Goal: Task Accomplishment & Management: Use online tool/utility

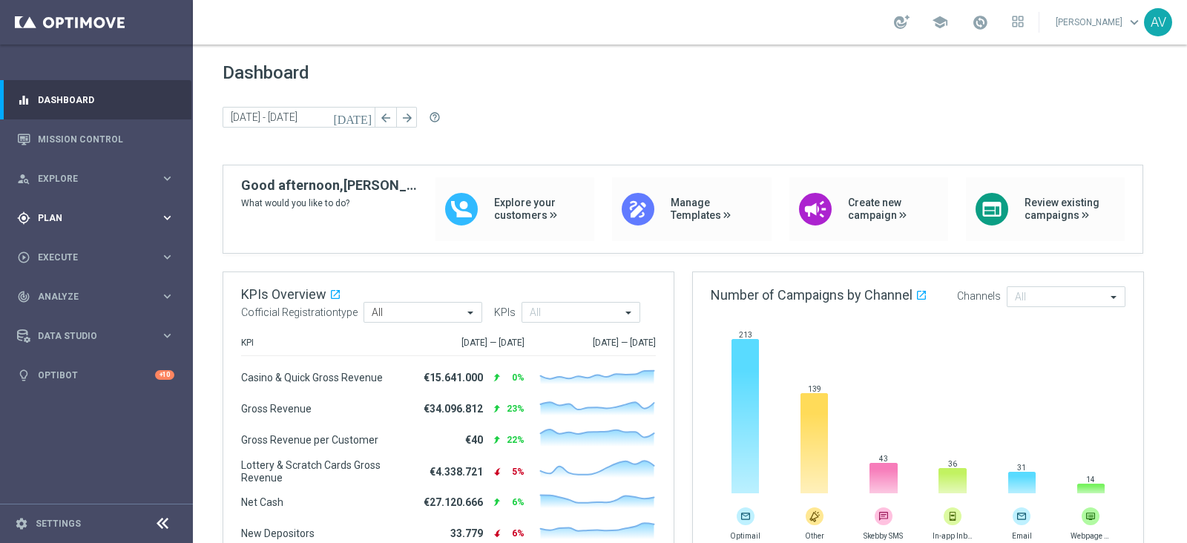
click at [74, 205] on div "gps_fixed Plan keyboard_arrow_right" at bounding box center [95, 217] width 191 height 39
drag, startPoint x: 51, startPoint y: 289, endPoint x: 142, endPoint y: 213, distance: 118.4
click at [51, 289] on span "Templates" at bounding box center [92, 293] width 106 height 9
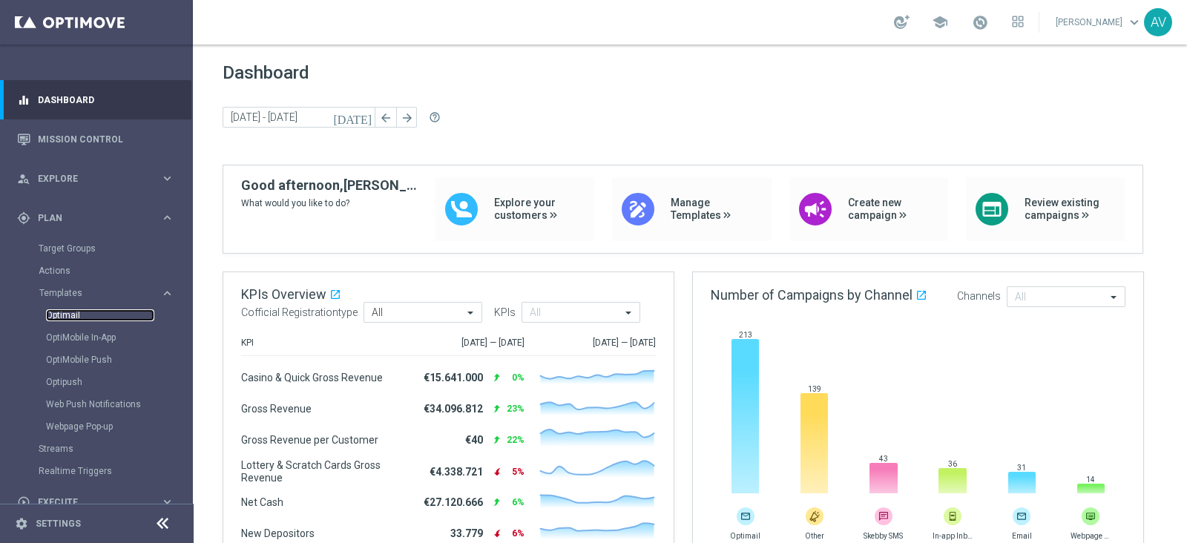
click at [52, 313] on link "Optimail" at bounding box center [100, 315] width 108 height 12
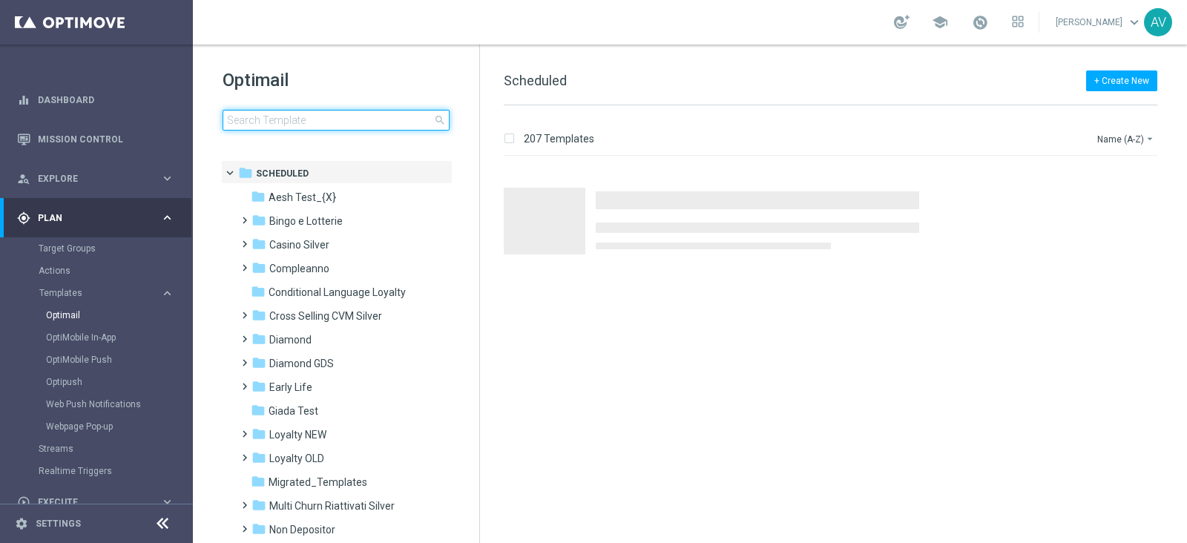
click at [306, 120] on input at bounding box center [336, 120] width 227 height 21
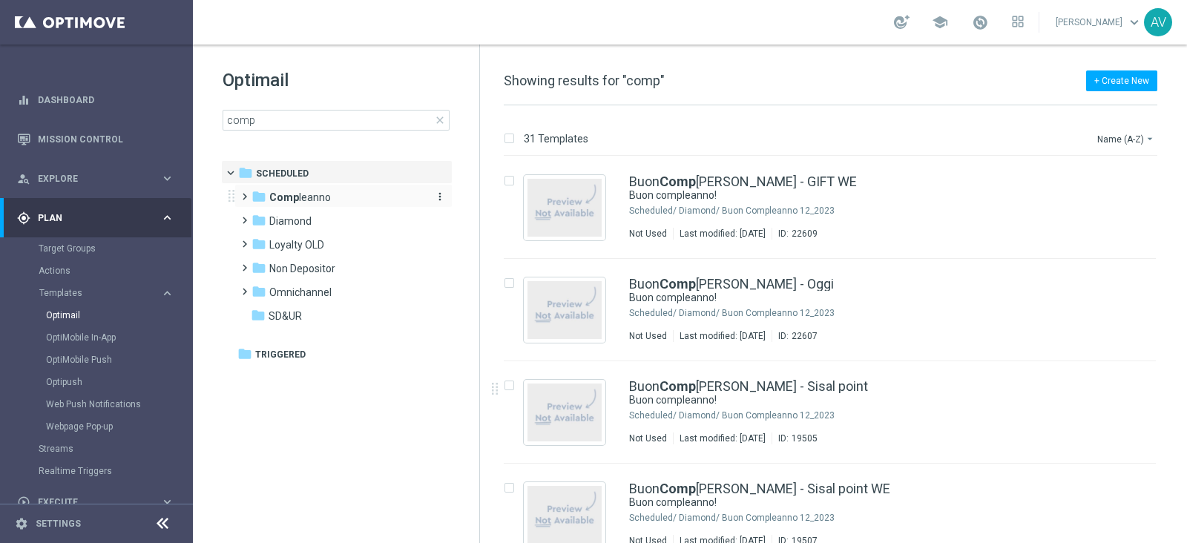
click at [332, 192] on div "folder Comp leanno" at bounding box center [336, 197] width 171 height 17
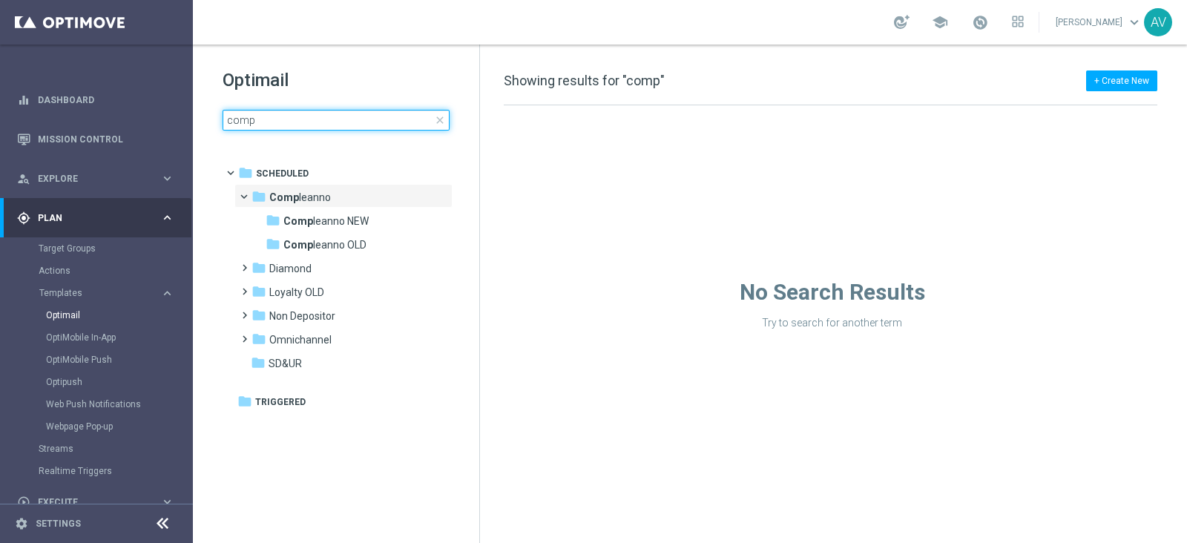
click at [328, 116] on input "comp" at bounding box center [336, 120] width 227 height 21
type input "compl"
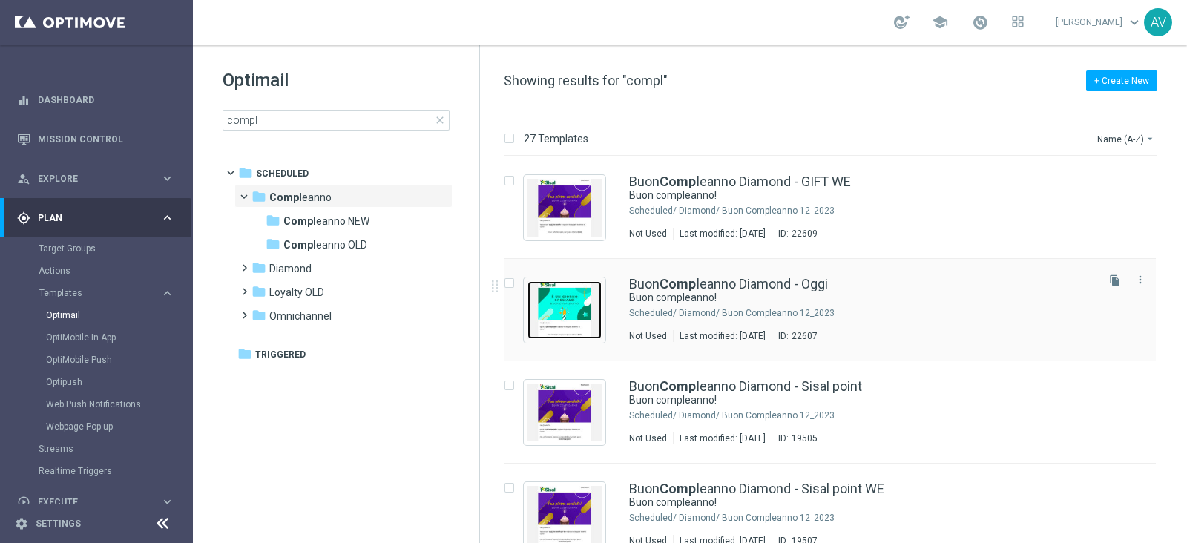
drag, startPoint x: 575, startPoint y: 300, endPoint x: 817, endPoint y: 343, distance: 245.6
click at [575, 300] on img "Press SPACE to select this row." at bounding box center [564, 310] width 74 height 58
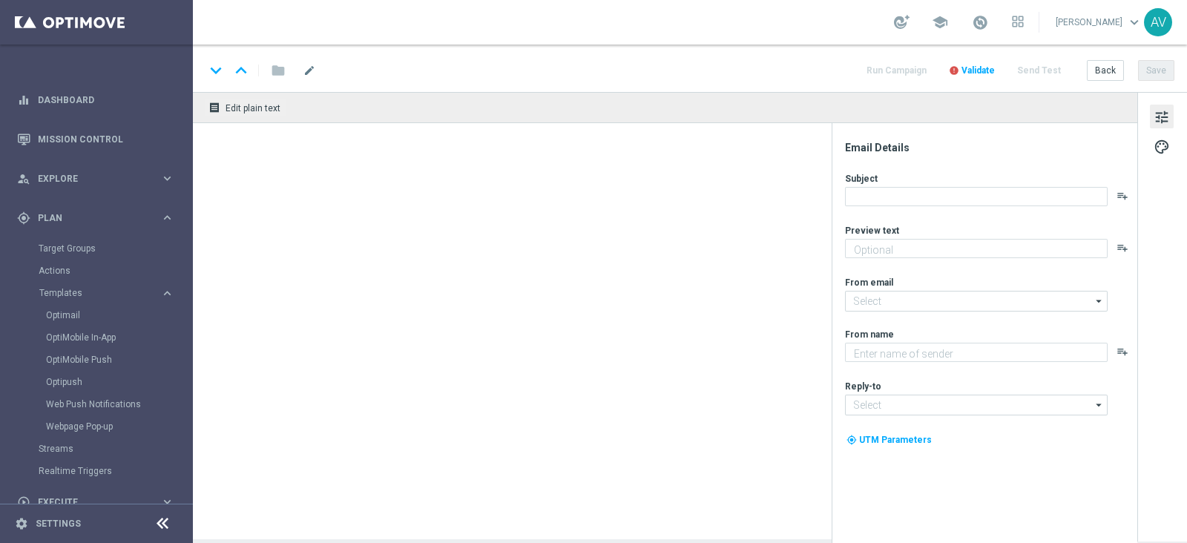
type textarea "Ti aspetta una sorpresa…"
type textarea "Sisal"
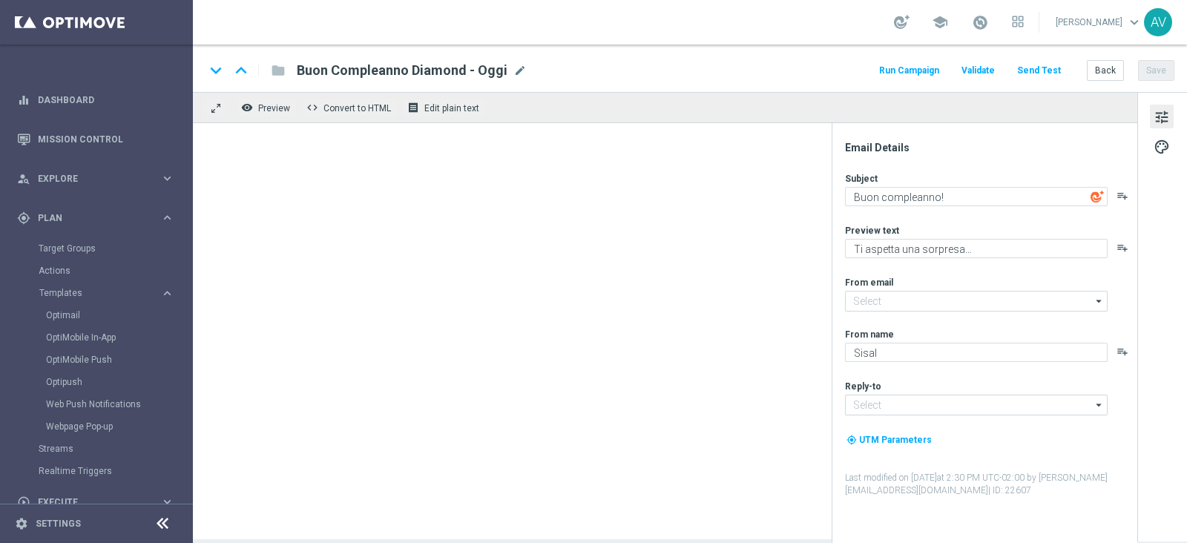
type input "[EMAIL_ADDRESS][DOMAIN_NAME]"
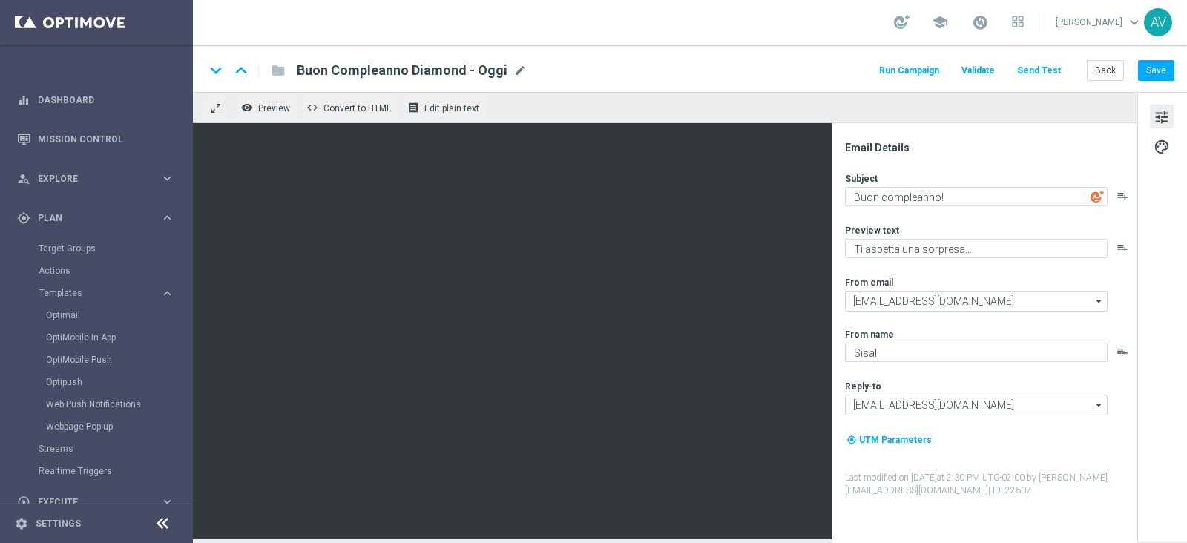
click at [920, 68] on button "Run Campaign" at bounding box center [909, 71] width 65 height 20
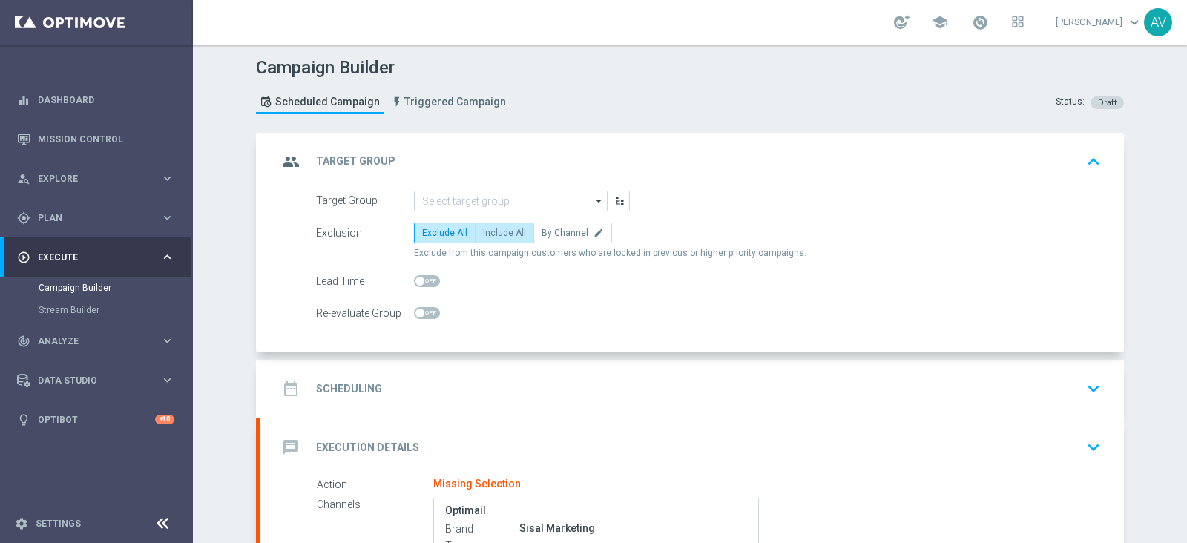
click at [498, 239] on label "Include All" at bounding box center [504, 233] width 59 height 21
click at [493, 239] on input "Include All" at bounding box center [488, 236] width 10 height 10
radio input "true"
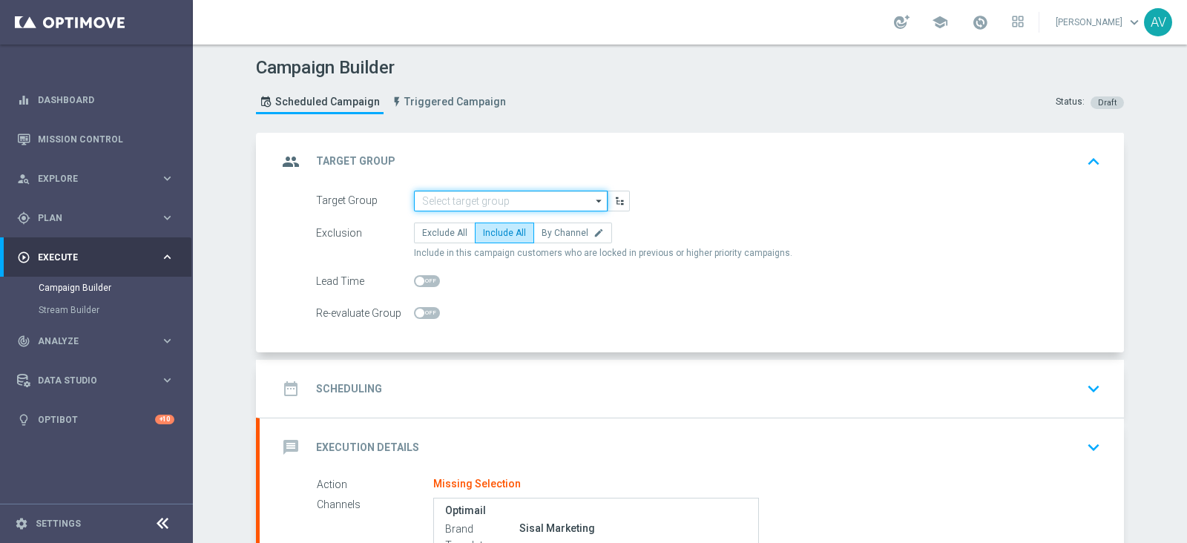
click at [475, 206] on input at bounding box center [511, 201] width 194 height 21
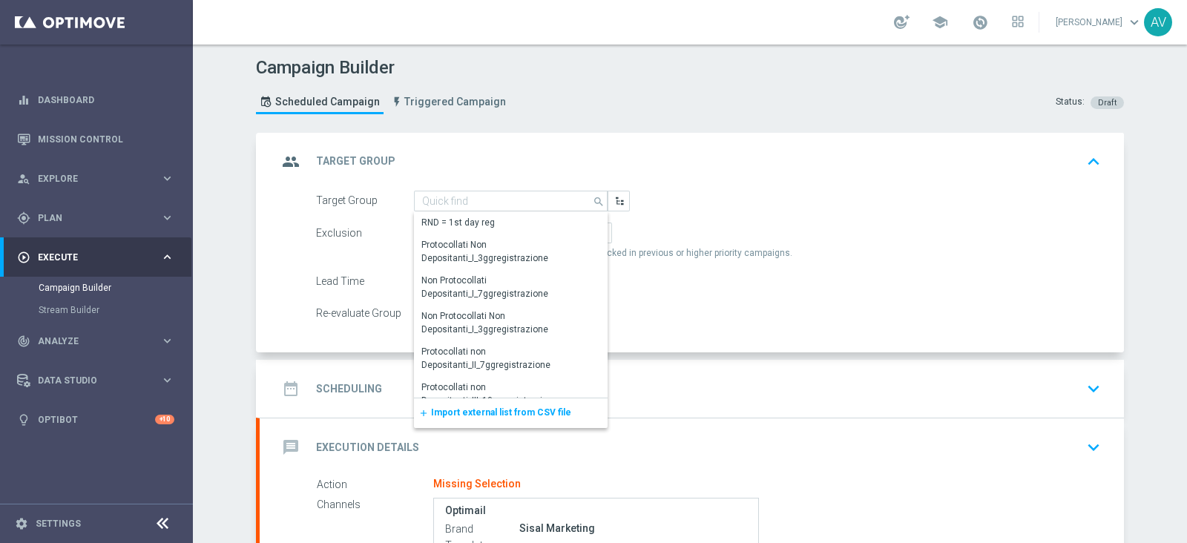
click at [541, 411] on span "Import external list from CSV file" at bounding box center [501, 412] width 140 height 10
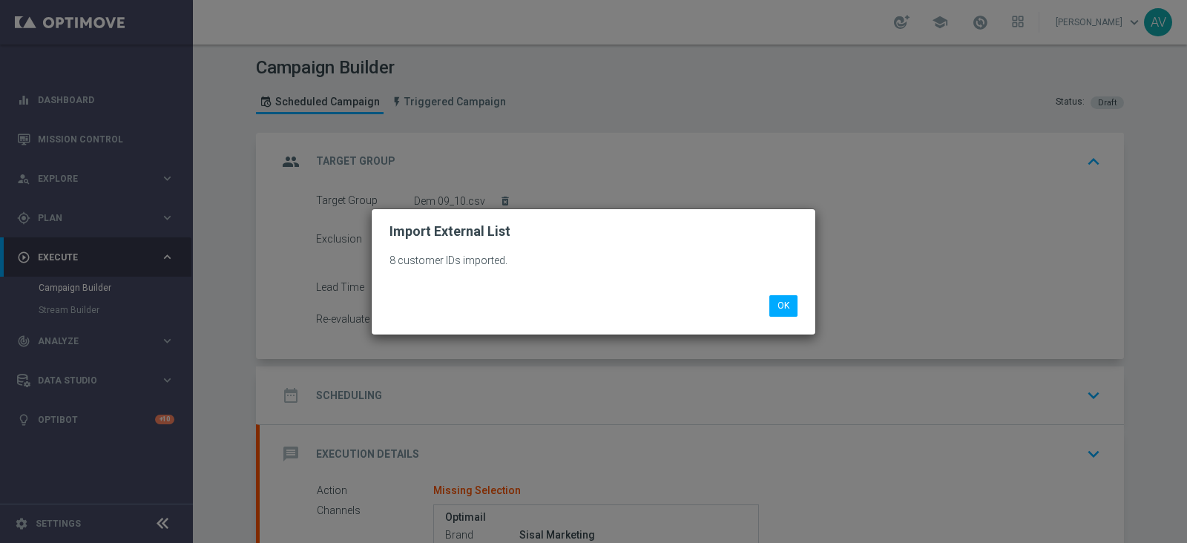
click at [799, 313] on li "OK" at bounding box center [784, 305] width 36 height 21
click at [786, 317] on div "8 customer IDs imported. OK" at bounding box center [594, 286] width 444 height 95
click at [786, 305] on button "OK" at bounding box center [783, 305] width 28 height 21
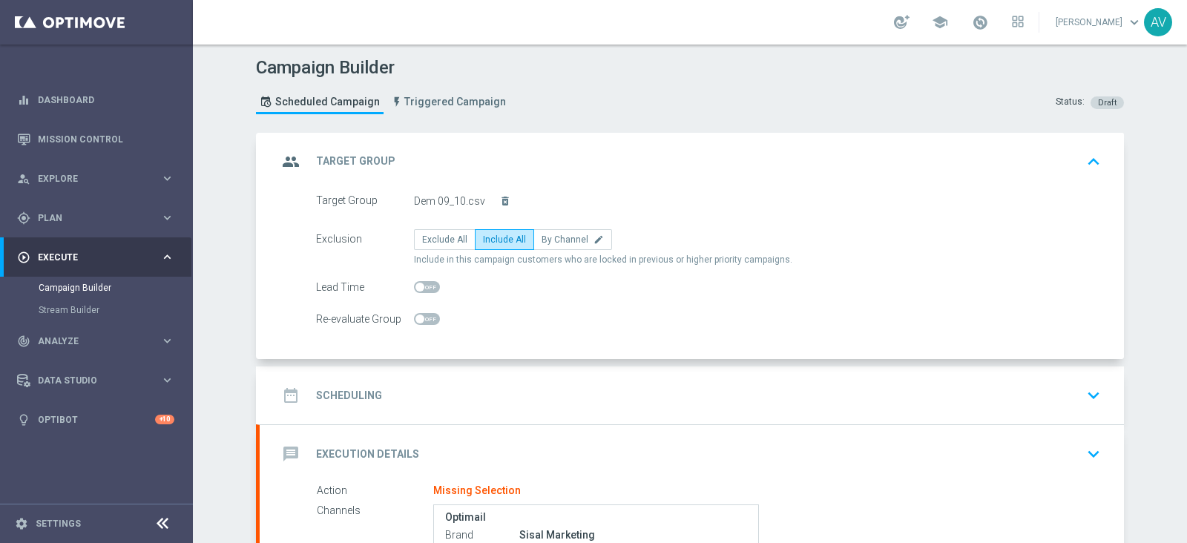
click at [275, 145] on div "group Target Group keyboard_arrow_up" at bounding box center [692, 162] width 864 height 58
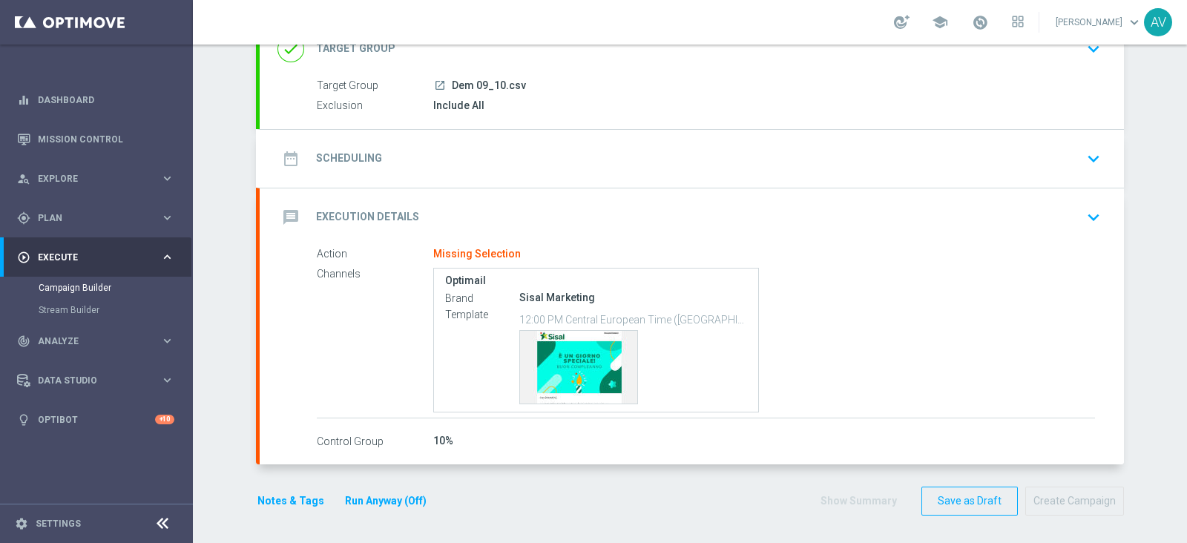
click at [293, 157] on icon "date_range" at bounding box center [290, 158] width 27 height 27
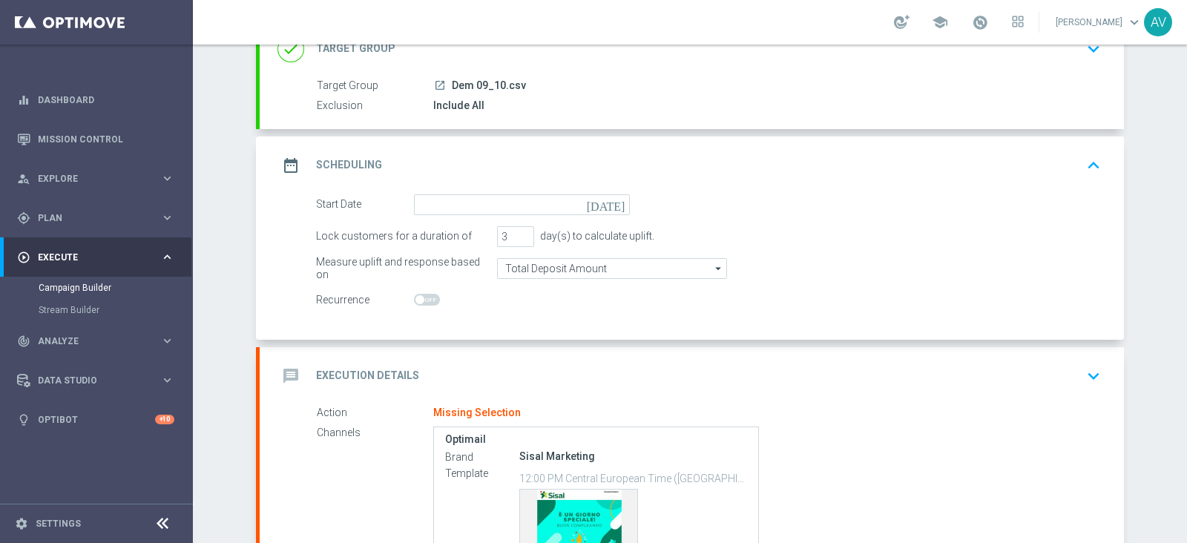
click at [609, 203] on icon "[DATE]" at bounding box center [609, 202] width 44 height 16
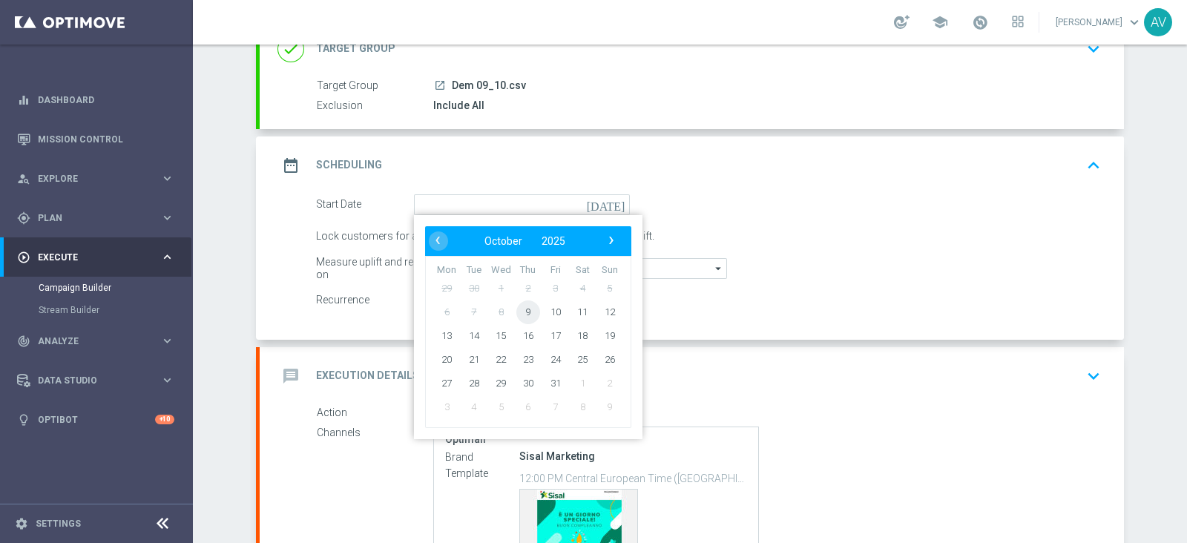
click at [526, 315] on span "9" at bounding box center [528, 312] width 24 height 24
type input "[DATE]"
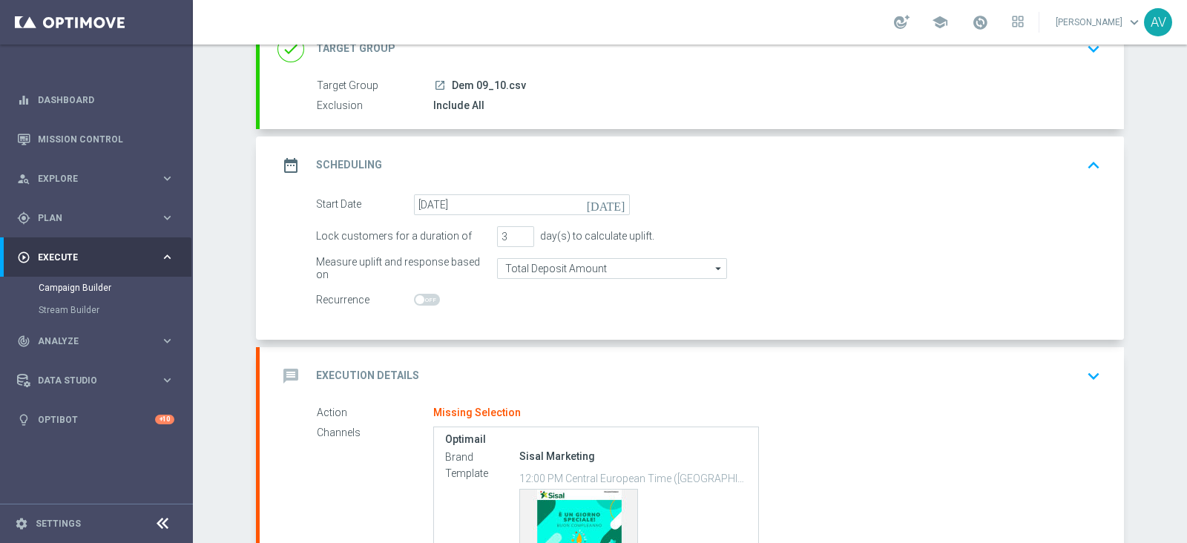
click at [283, 162] on icon "date_range" at bounding box center [290, 165] width 27 height 27
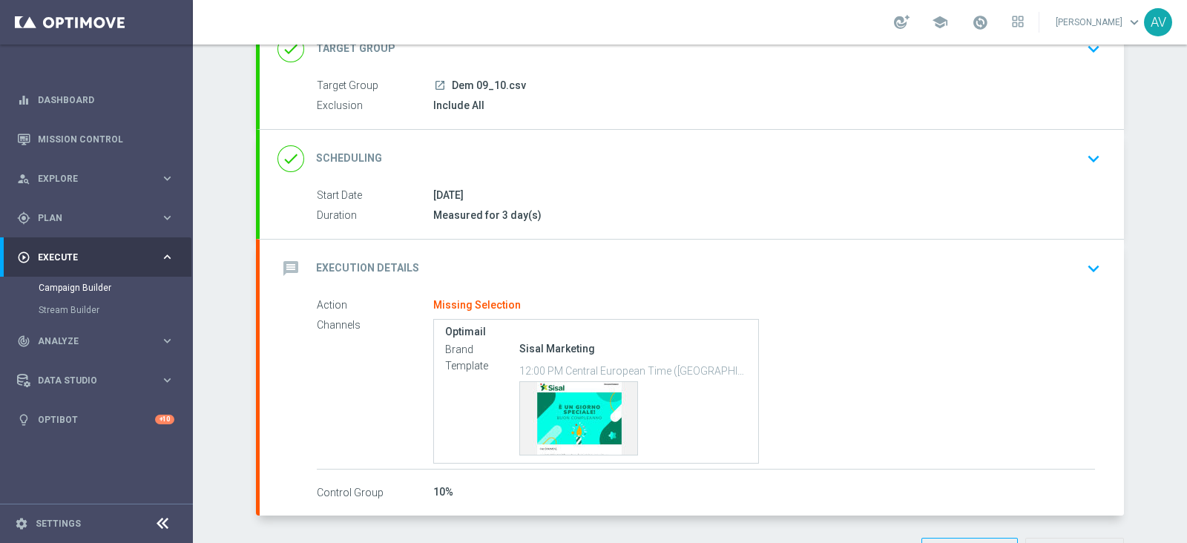
click at [297, 267] on icon "message" at bounding box center [290, 268] width 27 height 27
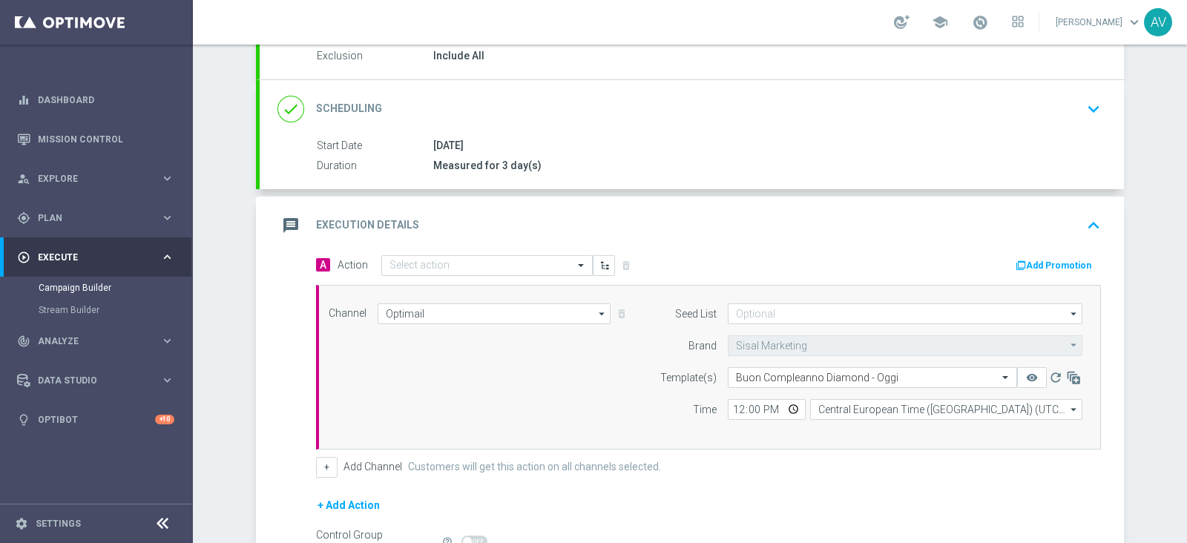
scroll to position [205, 0]
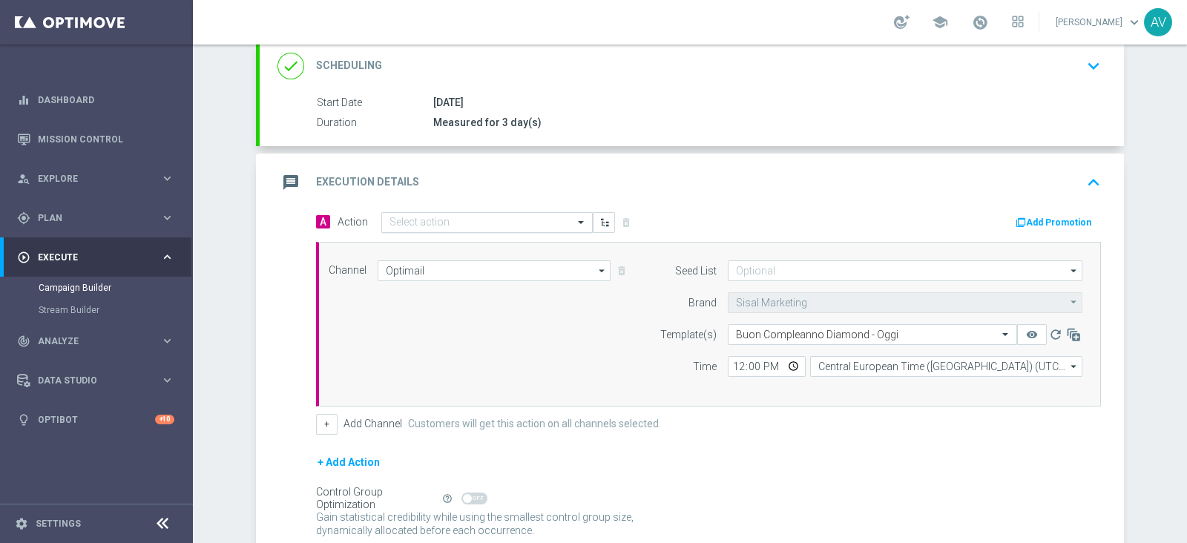
click at [427, 212] on div "Select action" at bounding box center [486, 222] width 211 height 21
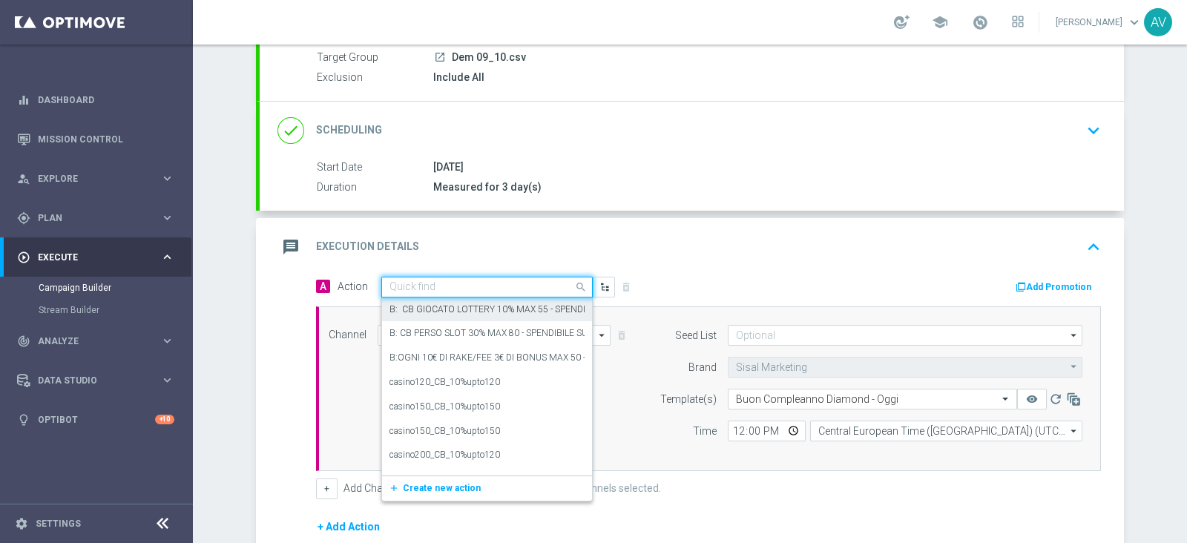
scroll to position [113, 0]
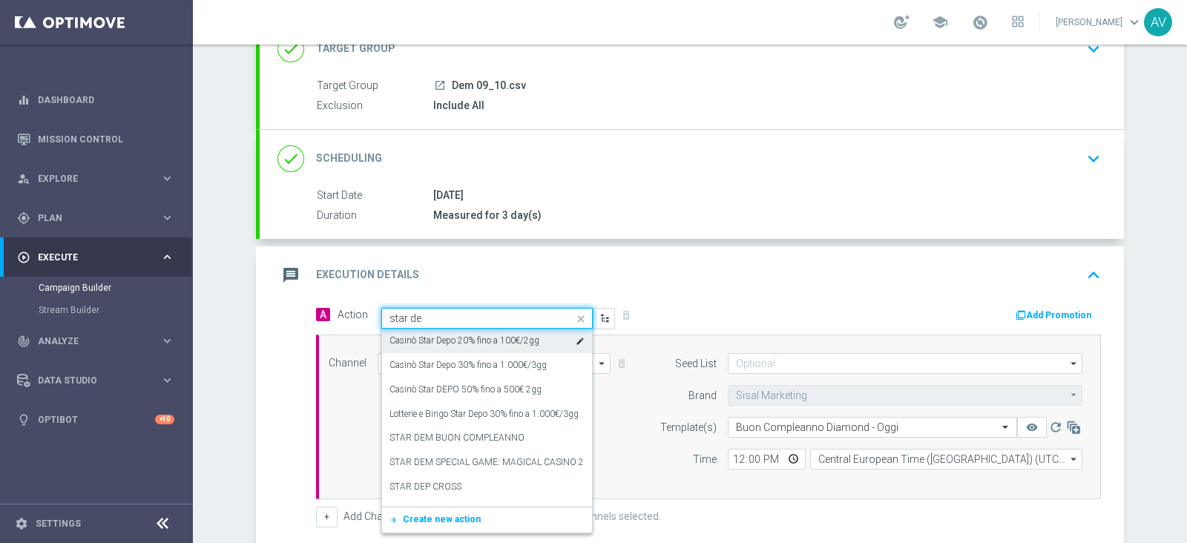
type input "star dem"
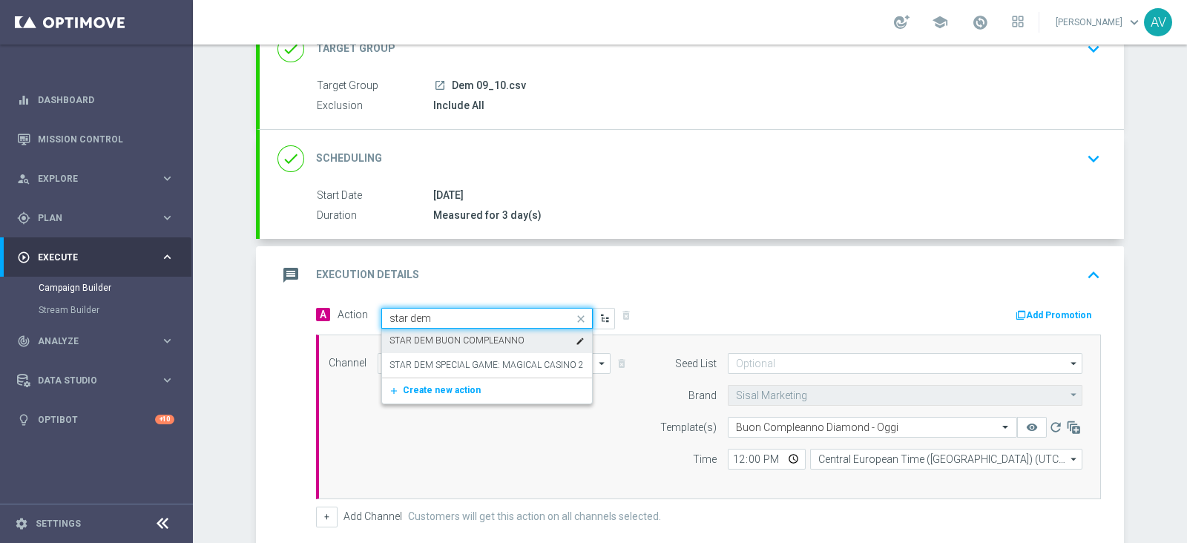
click at [411, 335] on label "STAR DEM BUON COMPLEANNO" at bounding box center [456, 341] width 135 height 13
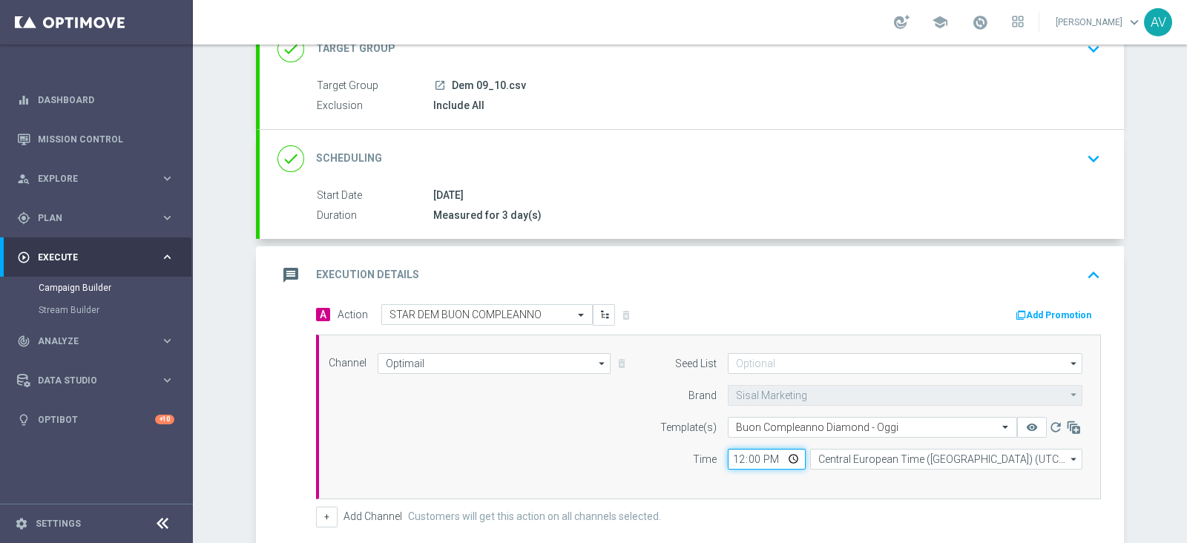
click at [728, 456] on input "12:00" at bounding box center [767, 459] width 78 height 21
type input "16:00"
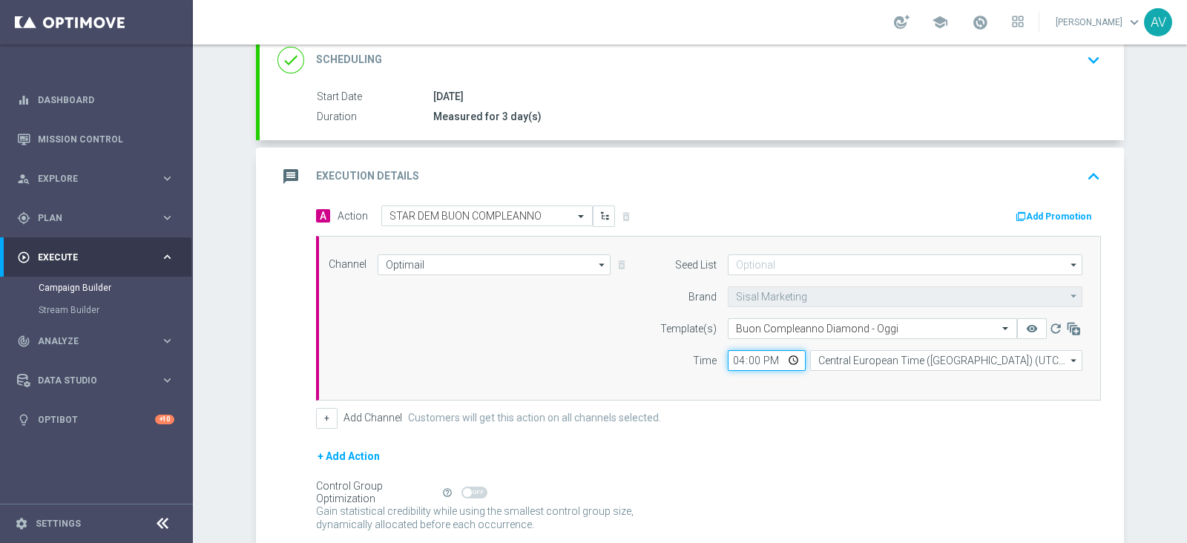
scroll to position [298, 0]
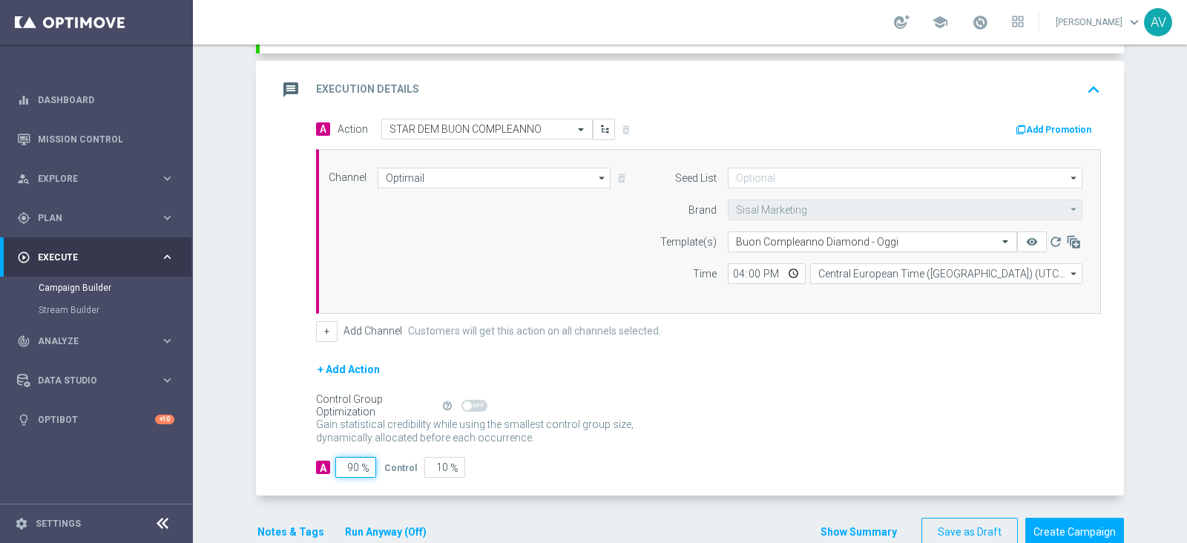
click at [349, 461] on input "90" at bounding box center [355, 467] width 41 height 21
type input "9"
type input "91"
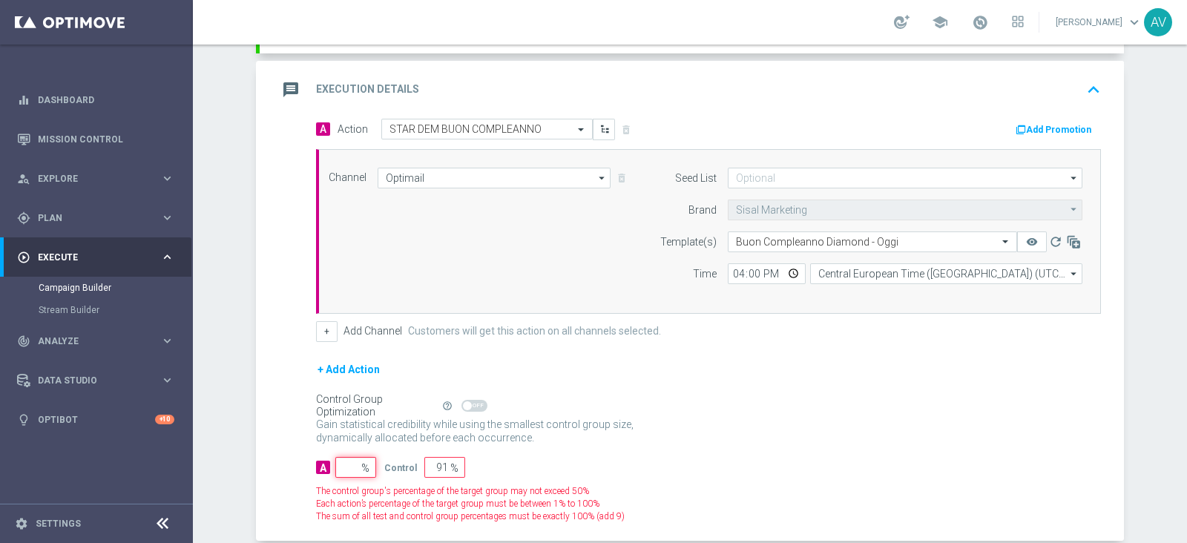
type input "100"
type input "1"
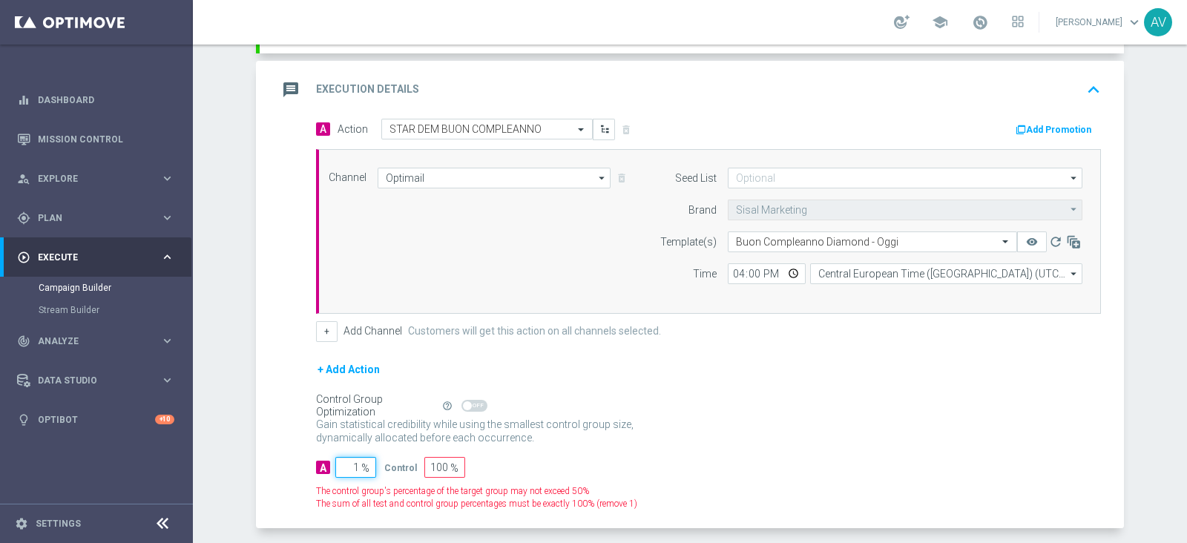
type input "99"
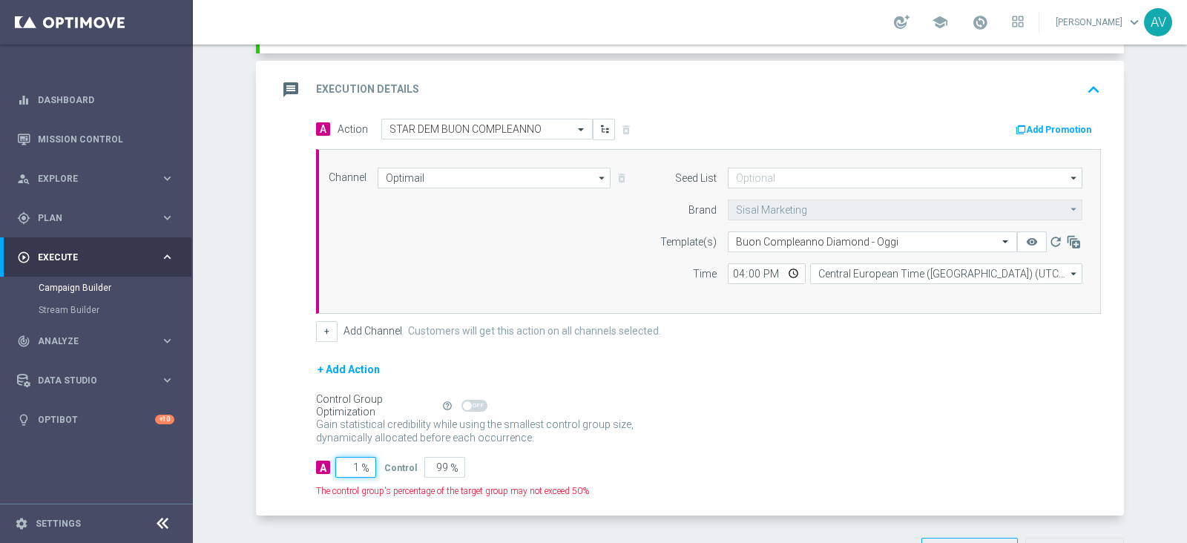
type input "10"
type input "90"
type input "100"
type input "0"
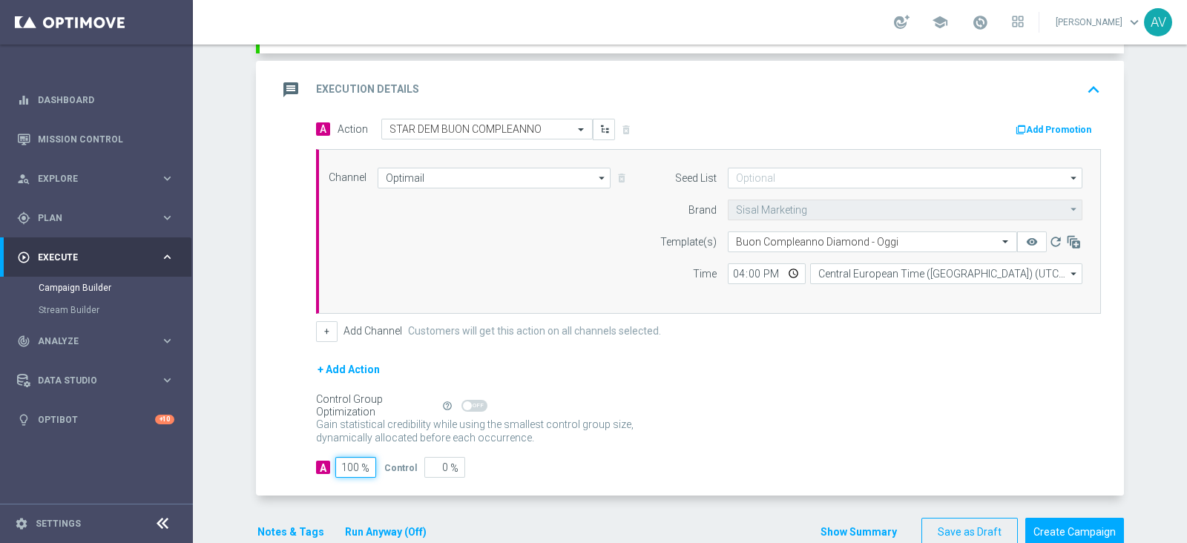
type input "100"
click at [293, 87] on icon "message" at bounding box center [290, 89] width 27 height 27
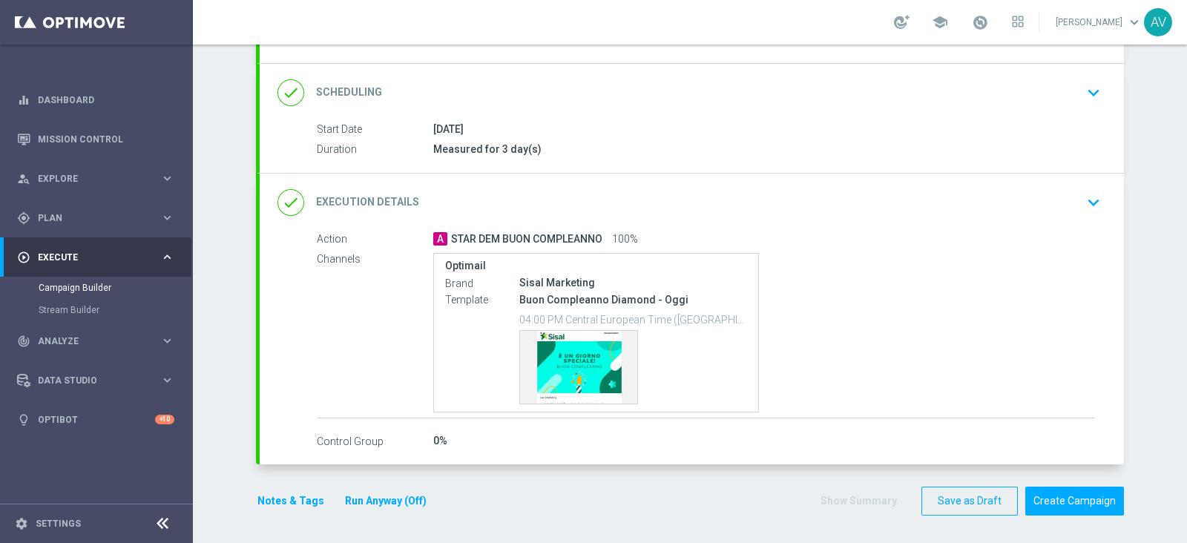
scroll to position [178, 0]
click at [267, 480] on form "done Target Group keyboard_arrow_down Target Group launch Dem 09_10.csv Exclusi…" at bounding box center [690, 236] width 868 height 562
click at [264, 495] on button "Notes & Tags" at bounding box center [291, 502] width 70 height 19
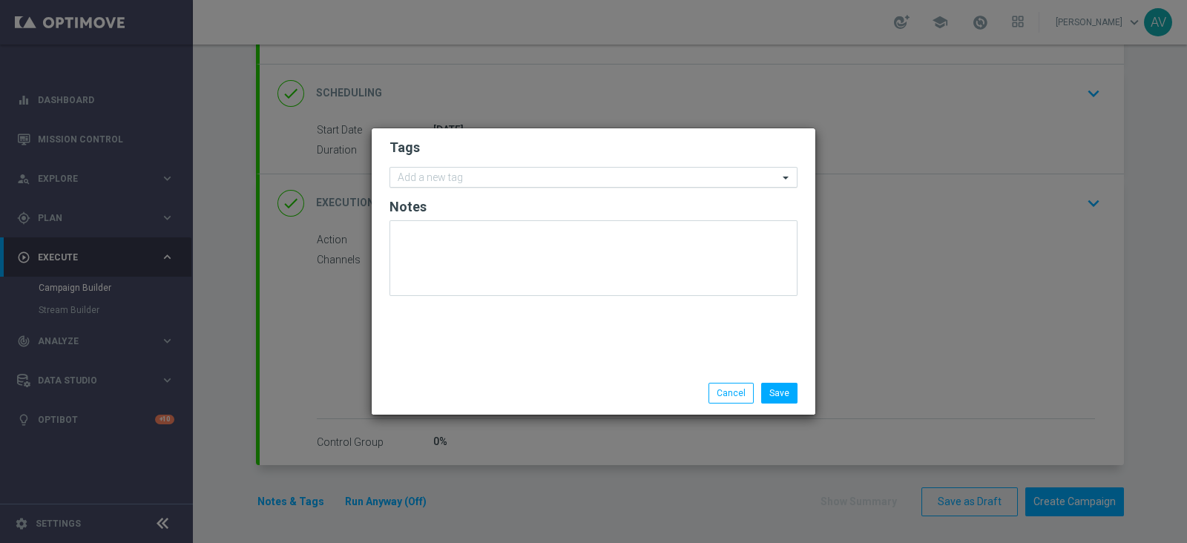
click at [682, 175] on input "text" at bounding box center [588, 178] width 381 height 13
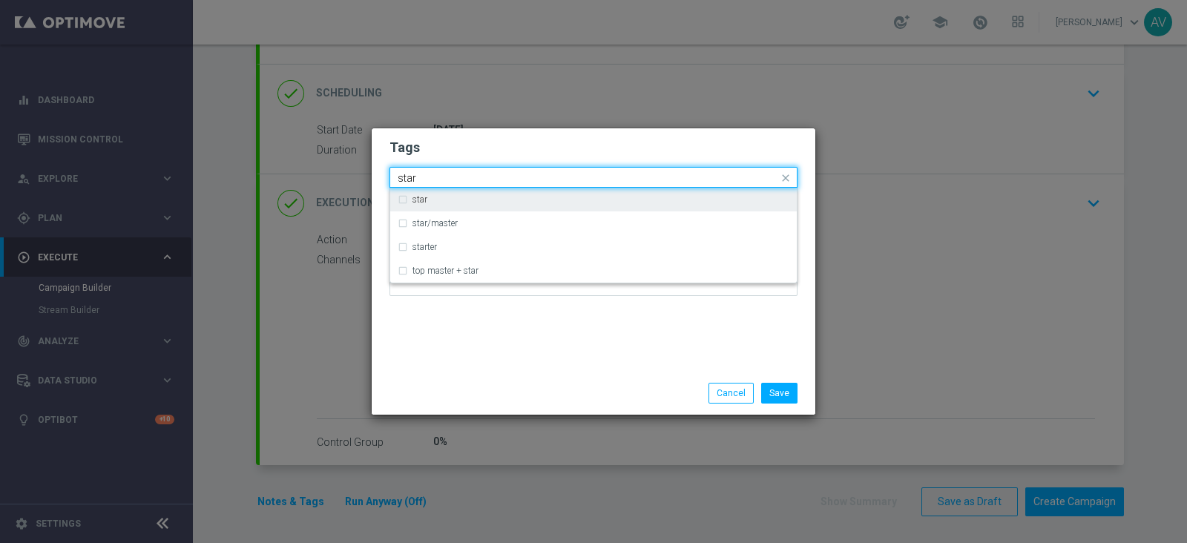
click at [559, 203] on div "star" at bounding box center [600, 199] width 377 height 9
type input "star"
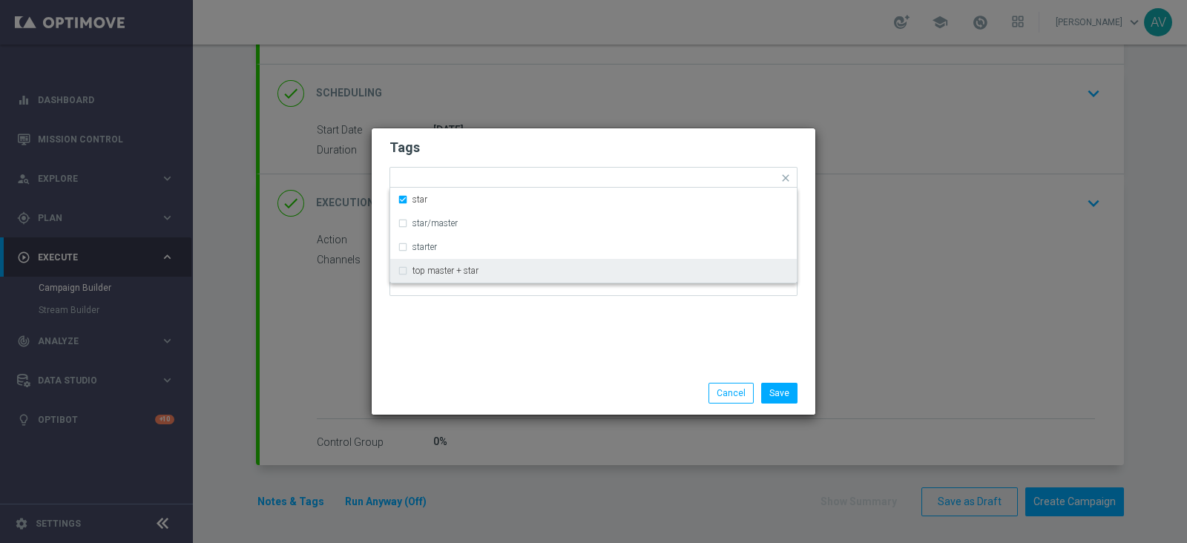
click at [553, 339] on div "Tags Quick find × star star star/master starter top master + star Notes" at bounding box center [594, 249] width 444 height 243
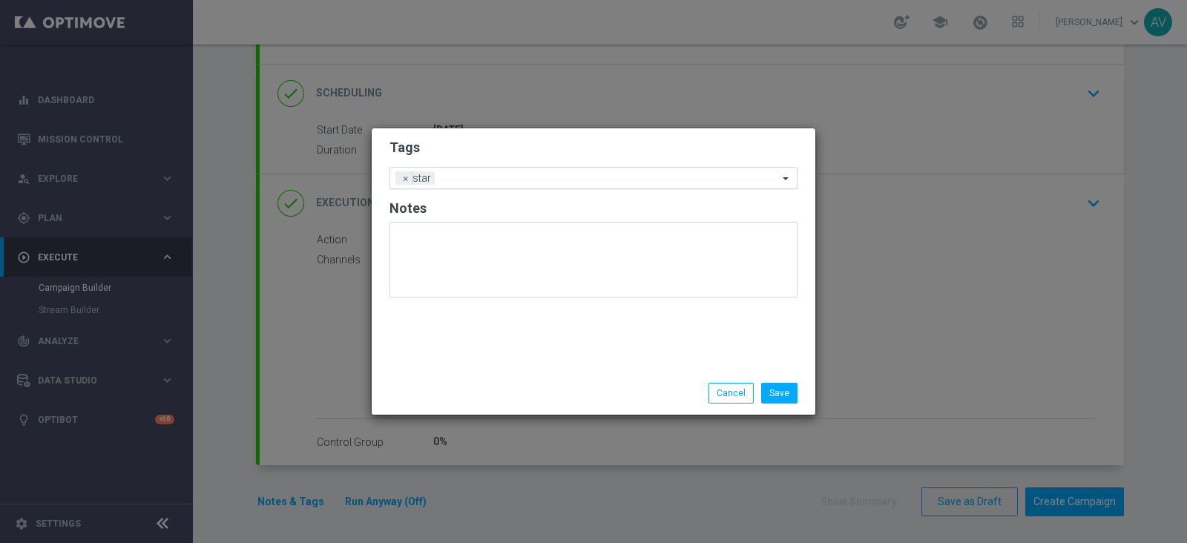
click at [589, 168] on div "Add a new tag × star" at bounding box center [584, 178] width 388 height 21
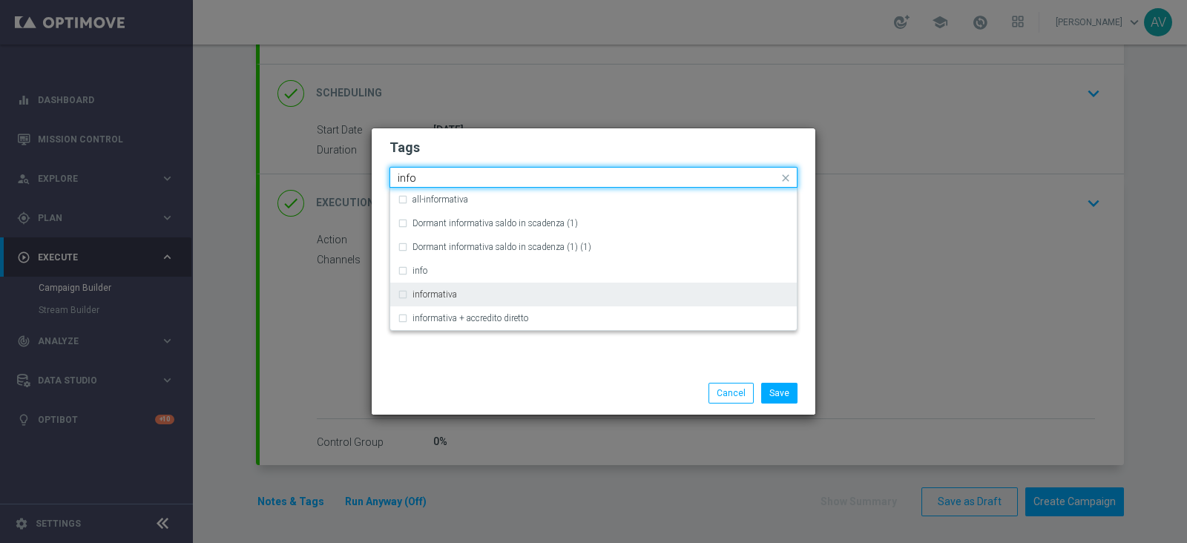
click at [452, 292] on label "informativa" at bounding box center [434, 294] width 45 height 9
type input "info"
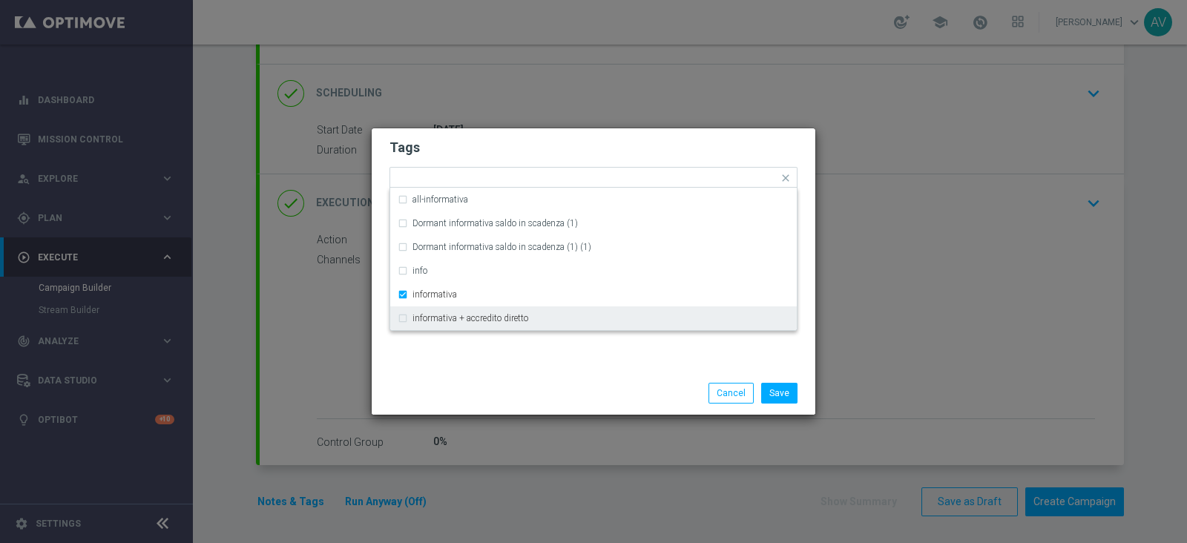
click at [508, 352] on div "Tags Quick find × star × informativa all-informativa Dormant informativa saldo …" at bounding box center [594, 249] width 444 height 243
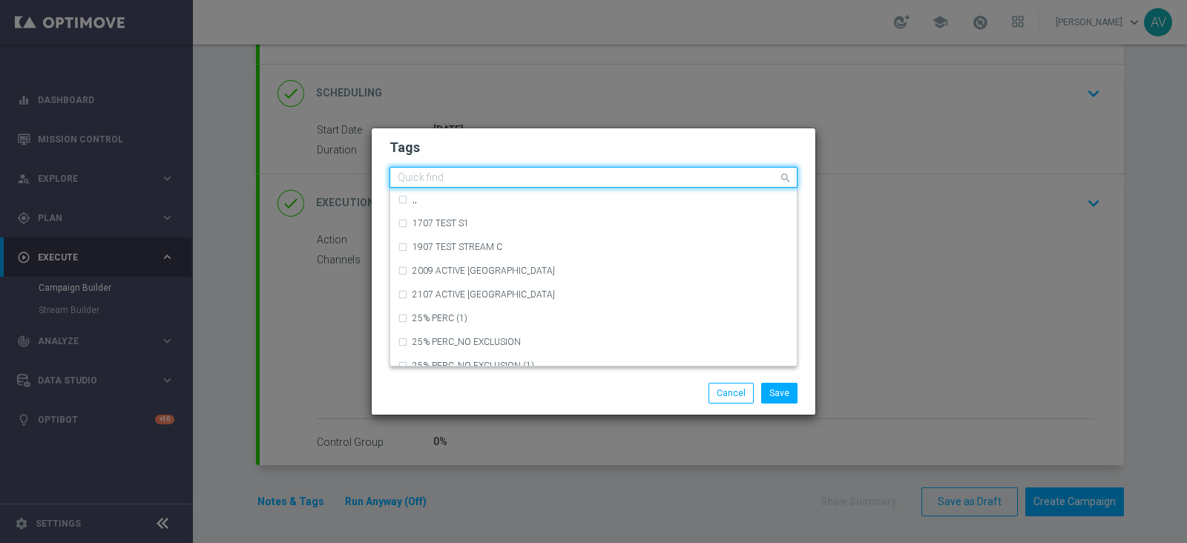
click at [548, 184] on div at bounding box center [586, 179] width 383 height 15
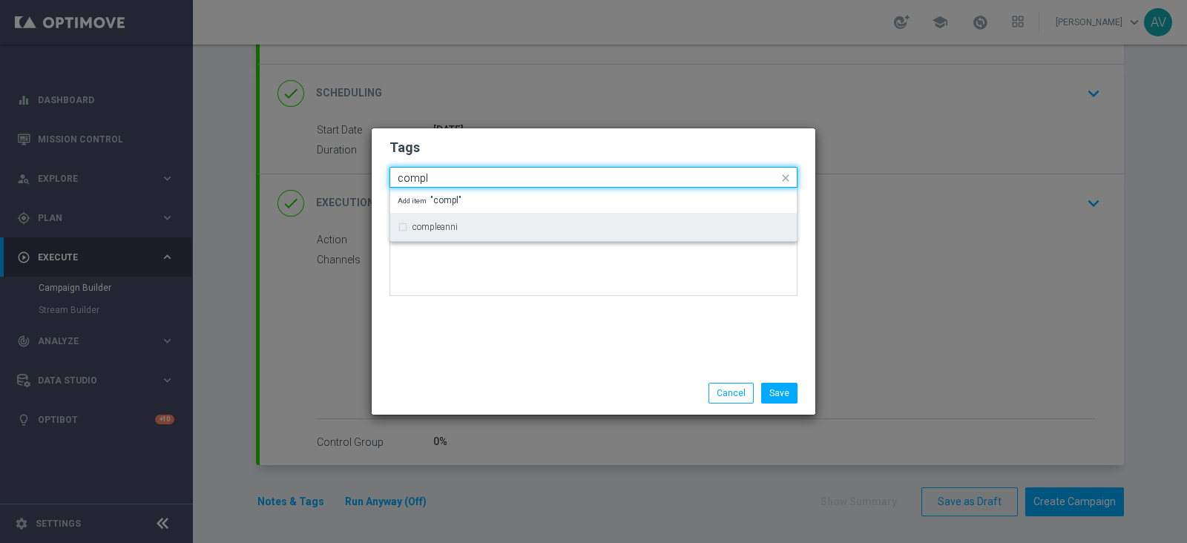
click at [427, 217] on div "compleanni" at bounding box center [594, 227] width 392 height 24
type input "compl"
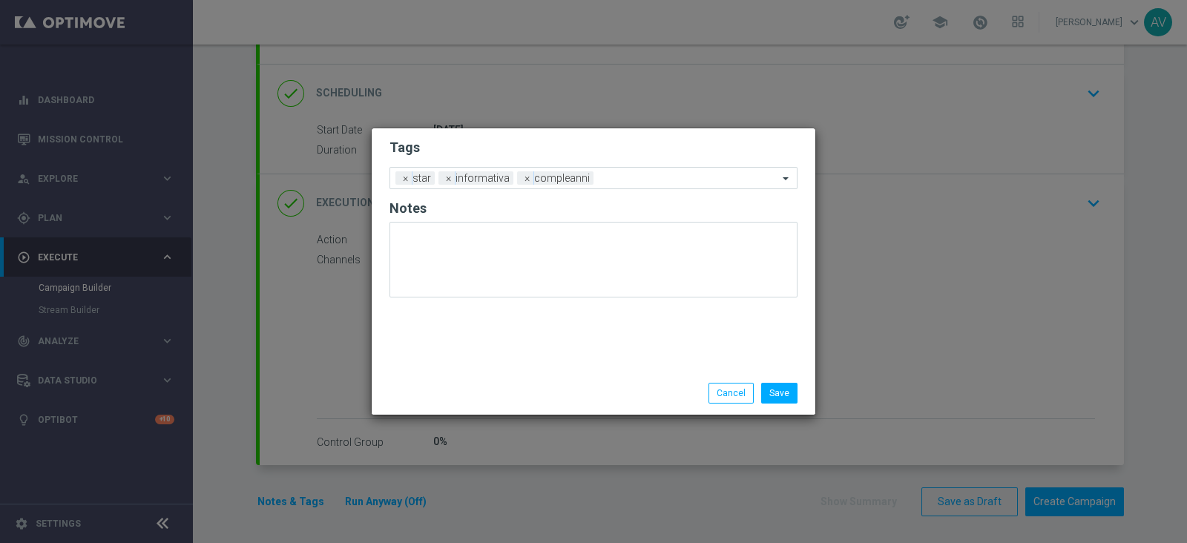
click at [627, 332] on div "Tags Add a new tag × star × informativa × compleanni Notes" at bounding box center [594, 249] width 444 height 243
click at [783, 384] on button "Save" at bounding box center [779, 393] width 36 height 21
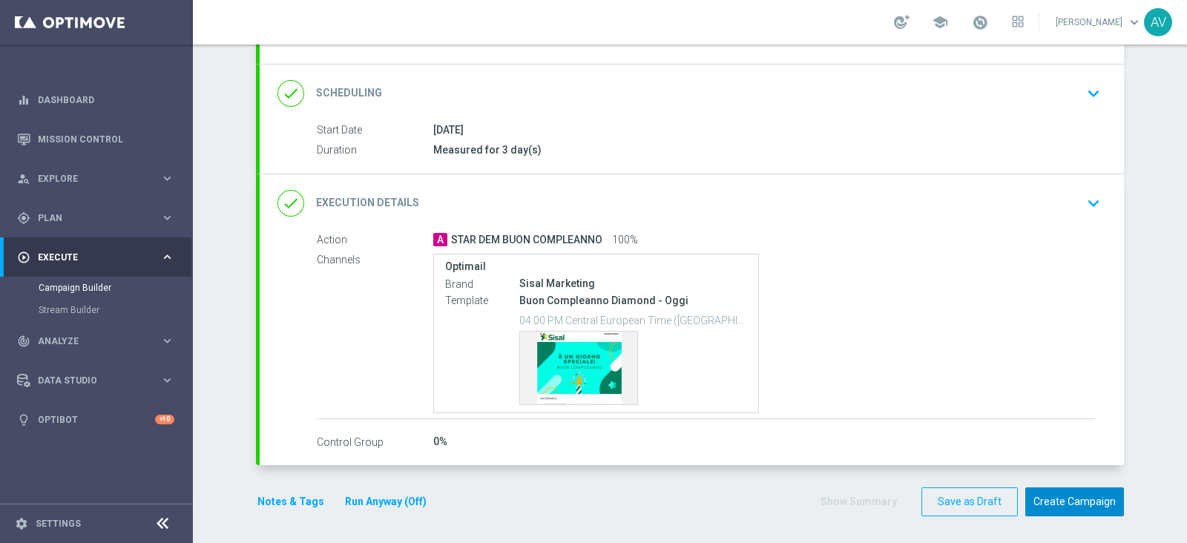
click at [1076, 494] on button "Create Campaign" at bounding box center [1074, 501] width 99 height 29
